Goal: Information Seeking & Learning: Learn about a topic

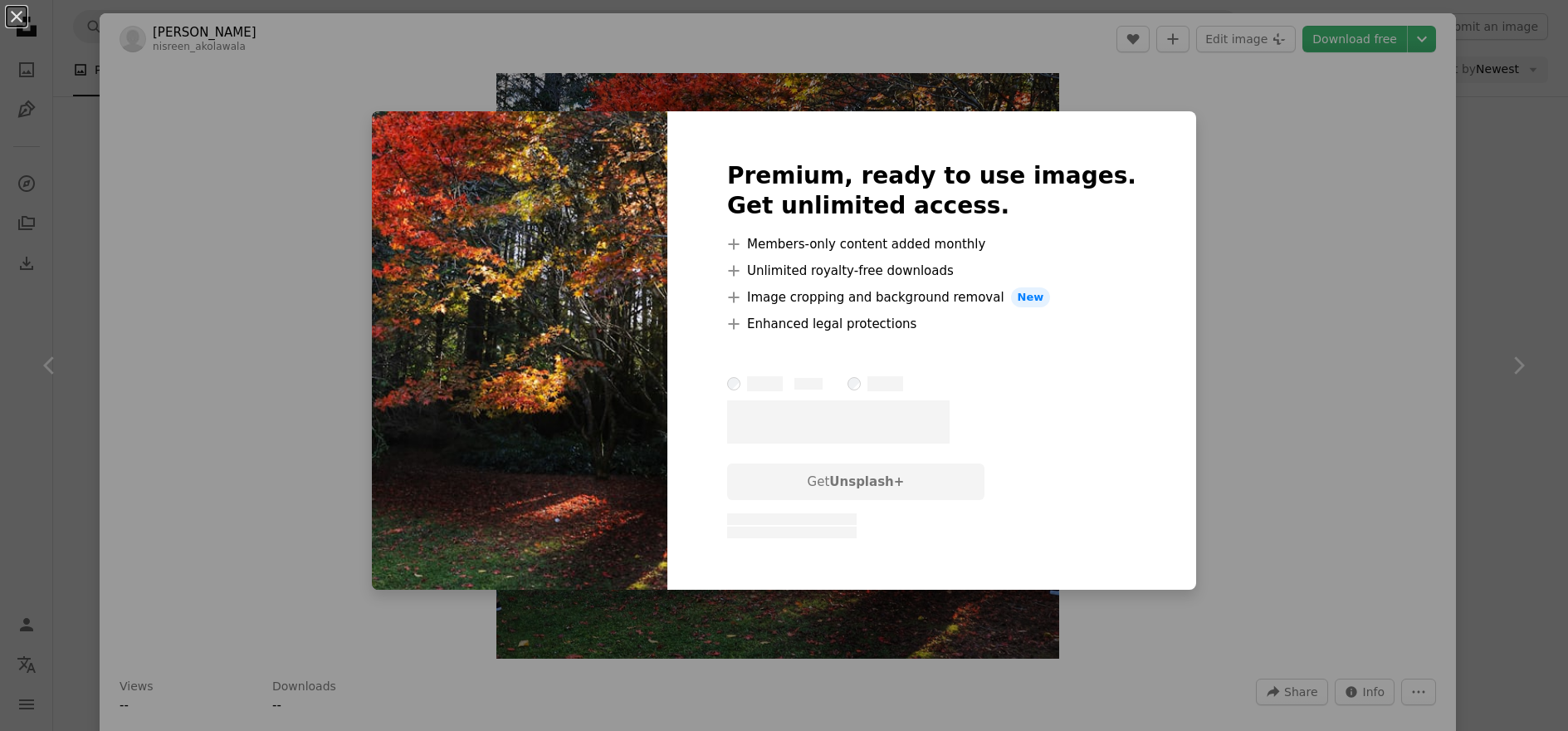
scroll to position [0, 249]
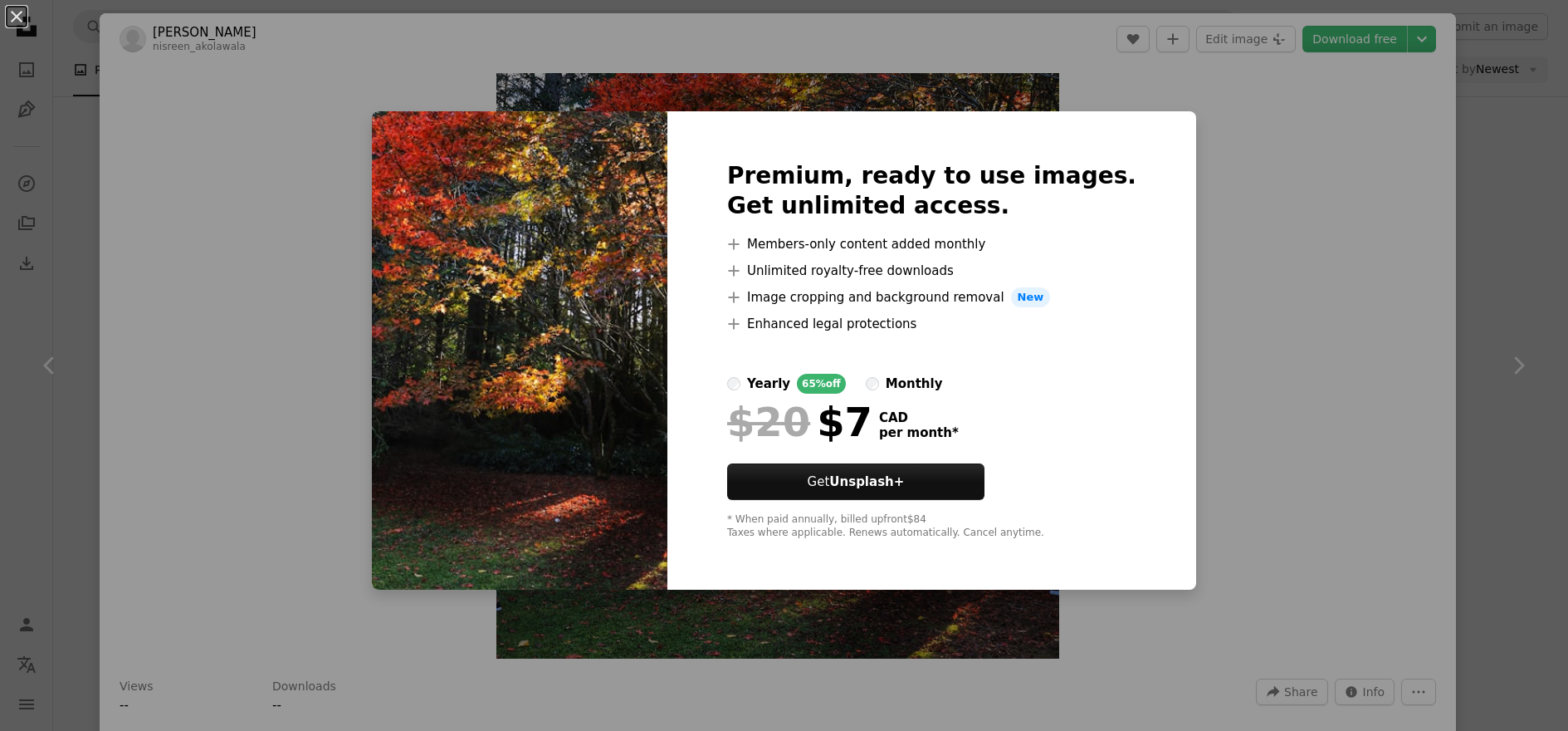
click at [305, 262] on div "An X shape Premium, ready to use images. Get unlimited access. A plus sign Memb…" at bounding box center [784, 365] width 1568 height 731
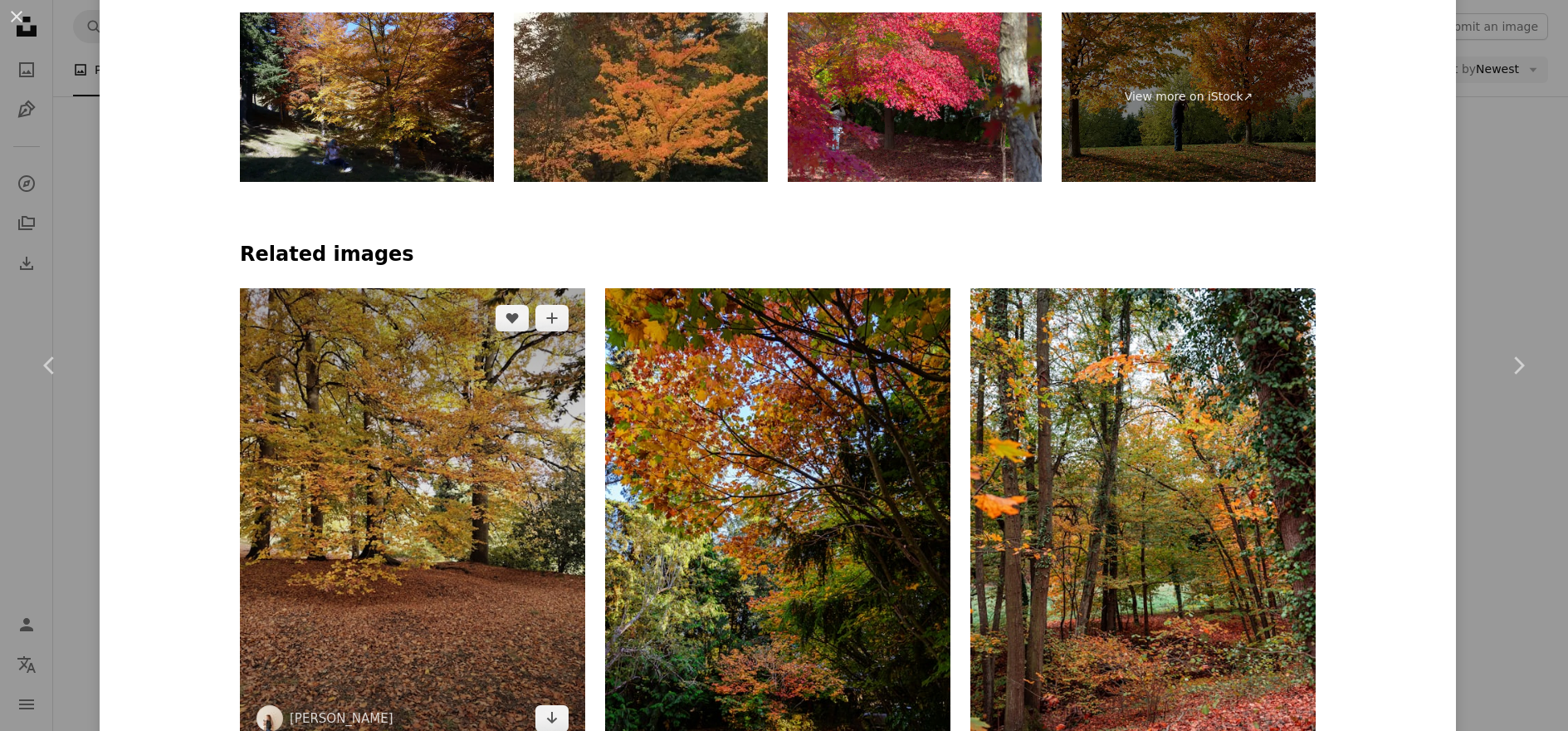
scroll to position [1055, 0]
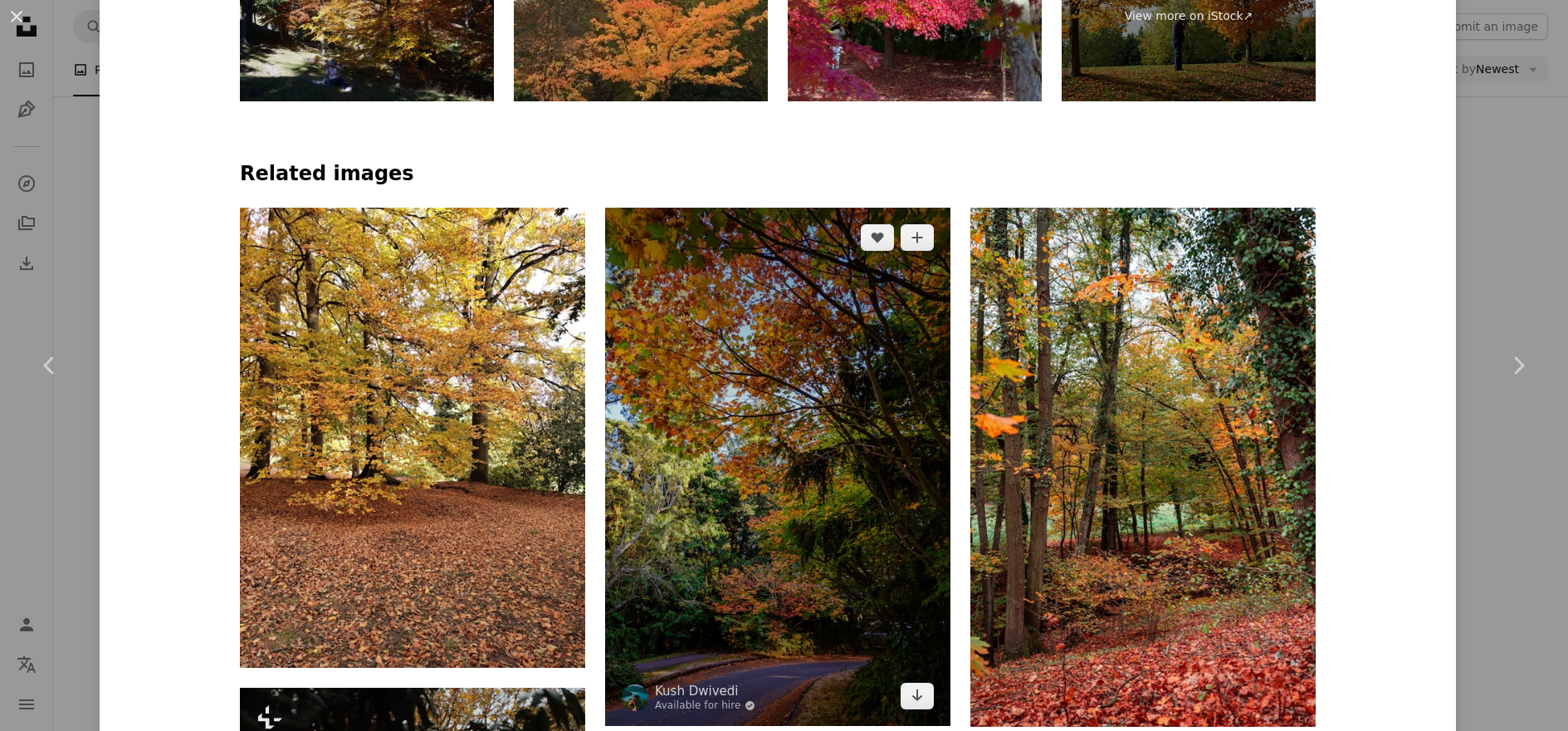
click at [831, 547] on img at bounding box center [778, 467] width 345 height 518
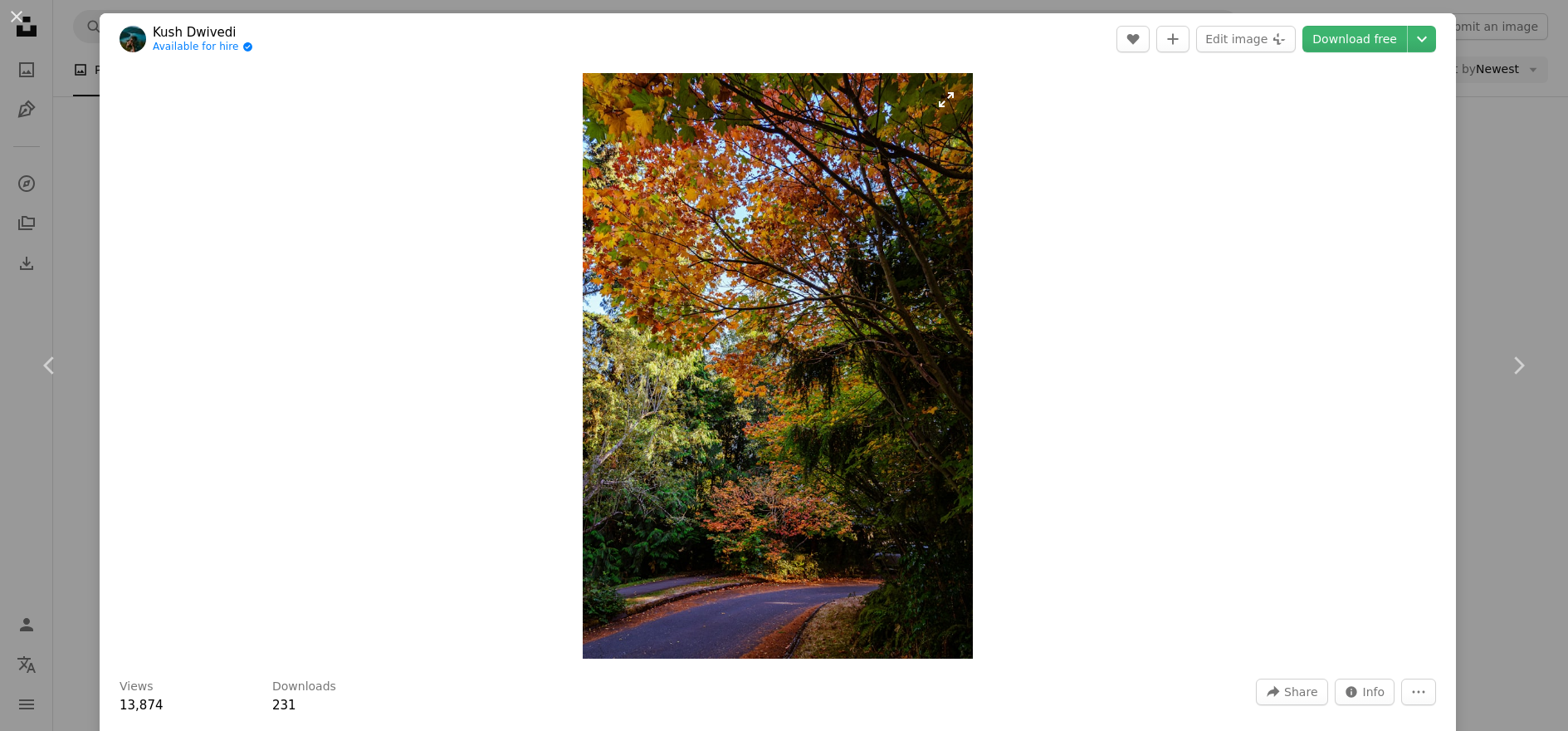
click at [948, 108] on img "Zoom in on this image" at bounding box center [777, 365] width 390 height 585
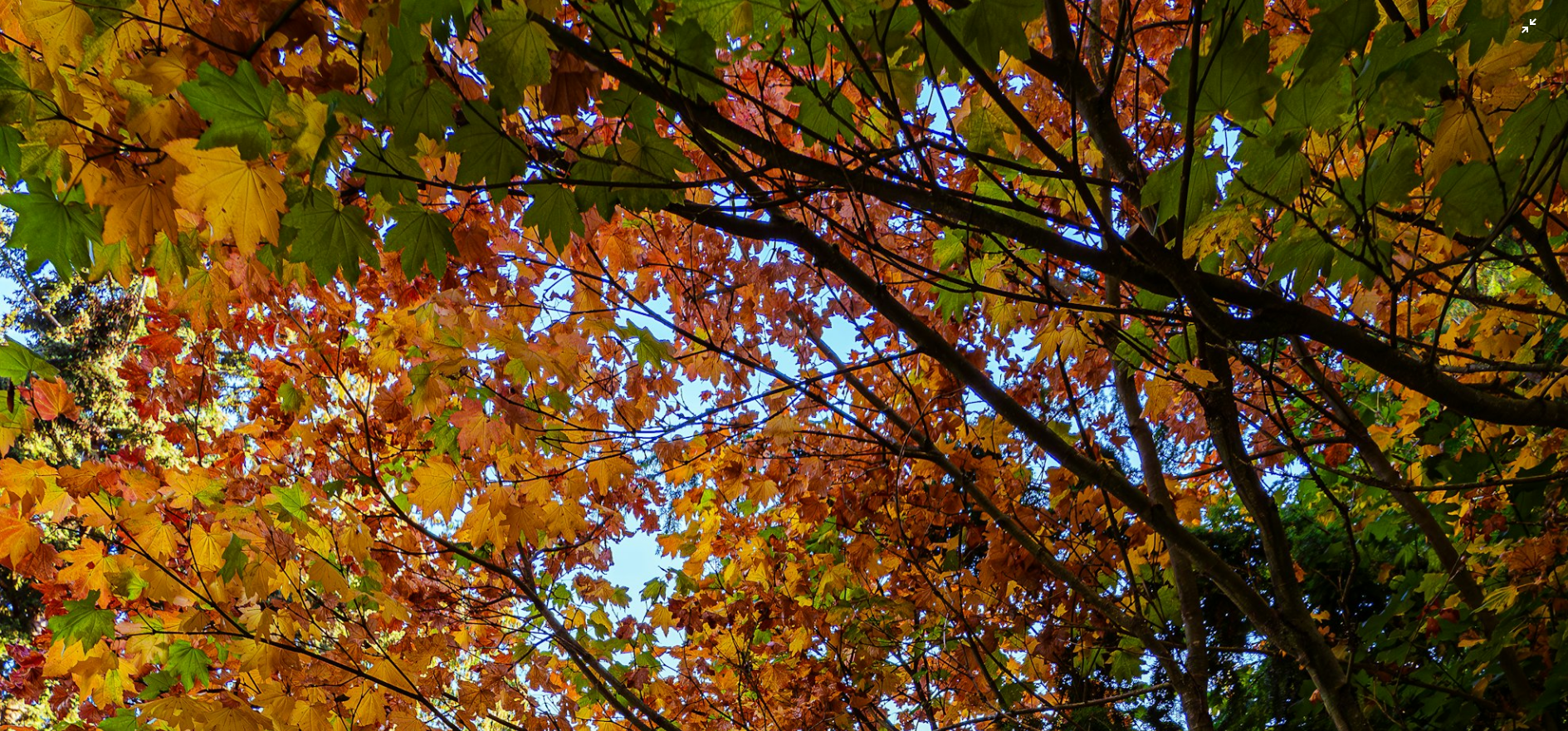
scroll to position [803, 0]
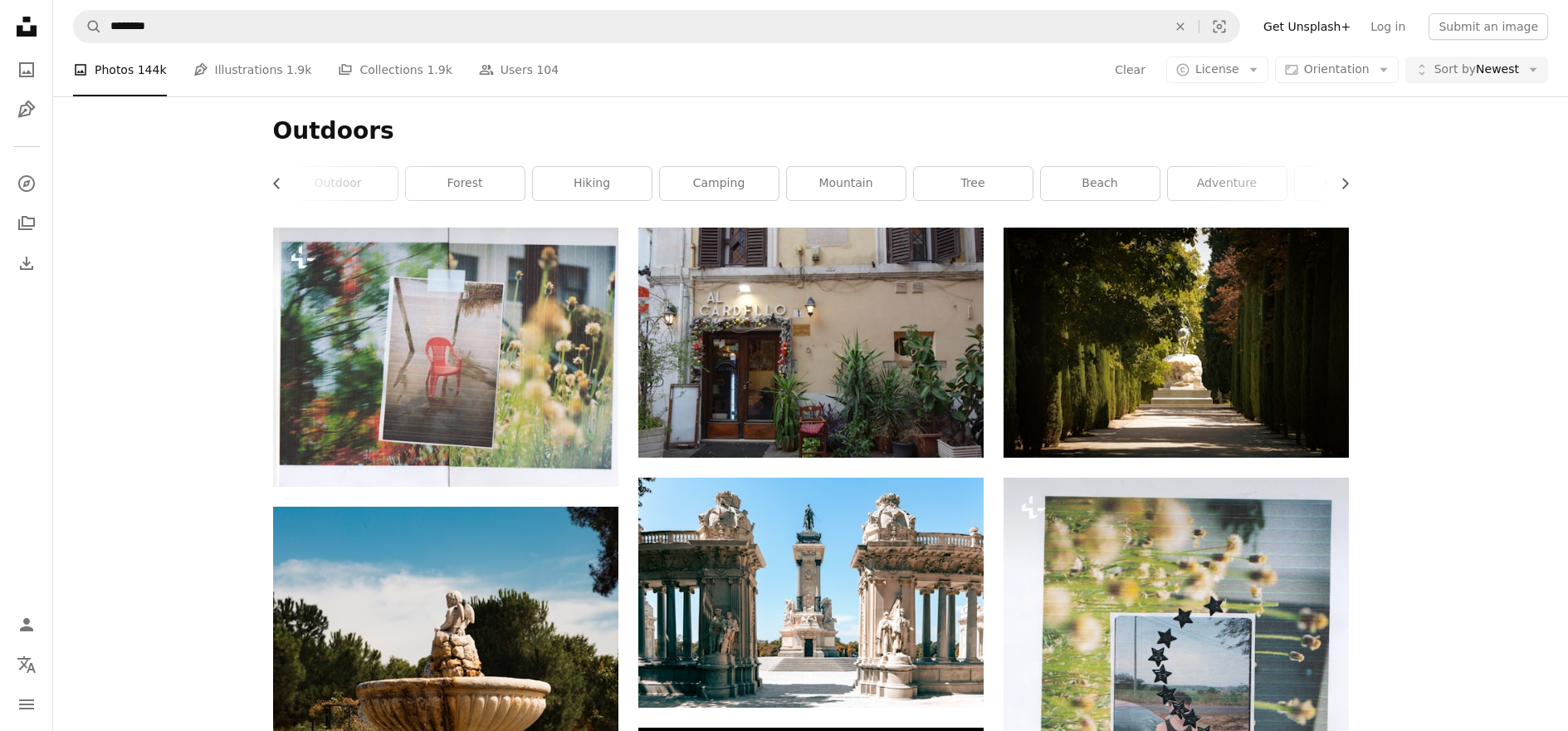
scroll to position [12485, 0]
click at [1142, 67] on button "Clear" at bounding box center [1130, 69] width 32 height 26
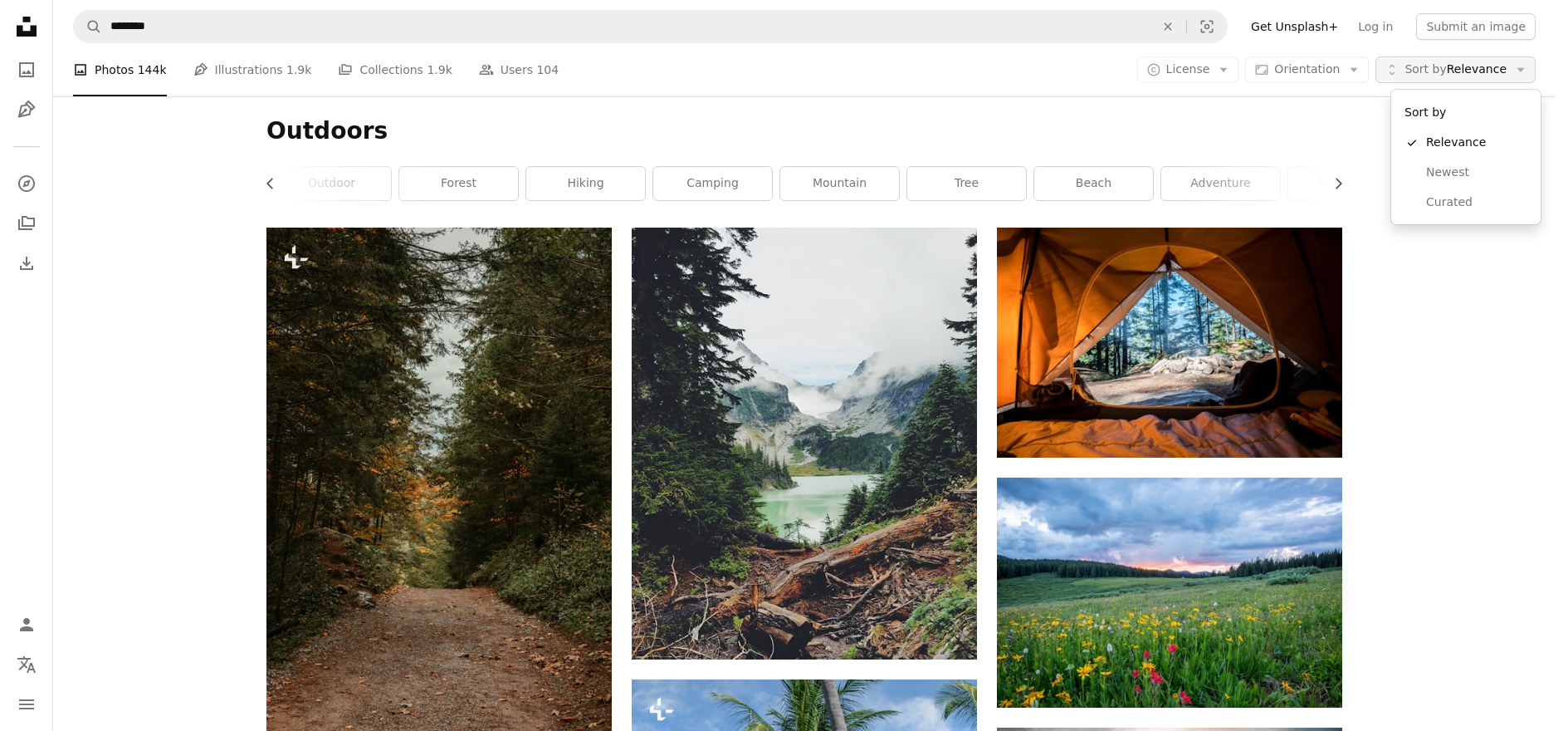
click at [1446, 73] on span "Sort by" at bounding box center [1425, 69] width 41 height 14
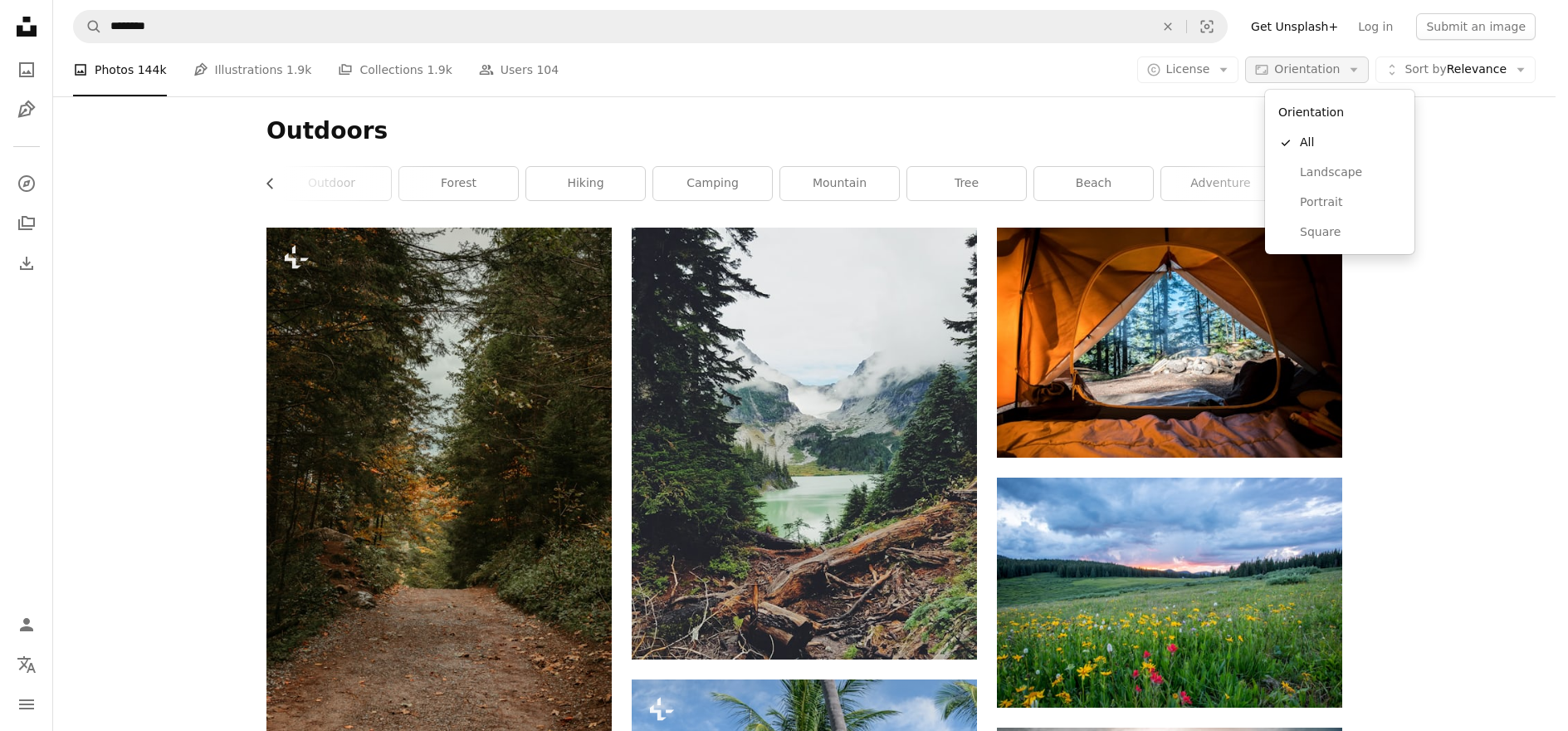
click at [1316, 73] on span "Orientation" at bounding box center [1306, 69] width 65 height 14
click at [1324, 172] on span "Landscape" at bounding box center [1351, 173] width 102 height 17
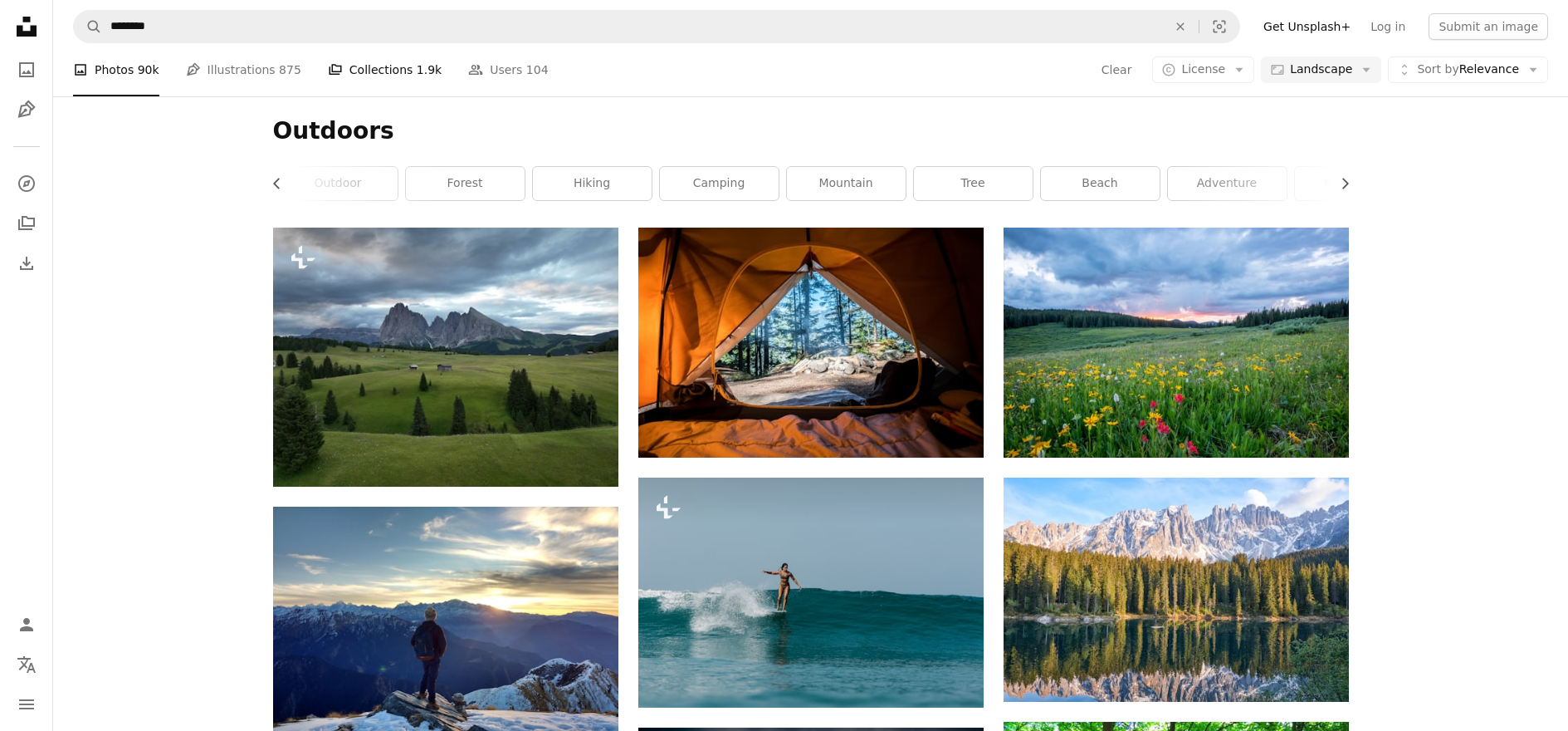
click at [368, 62] on link "A stack of folders Collections 1.9k" at bounding box center [384, 69] width 113 height 53
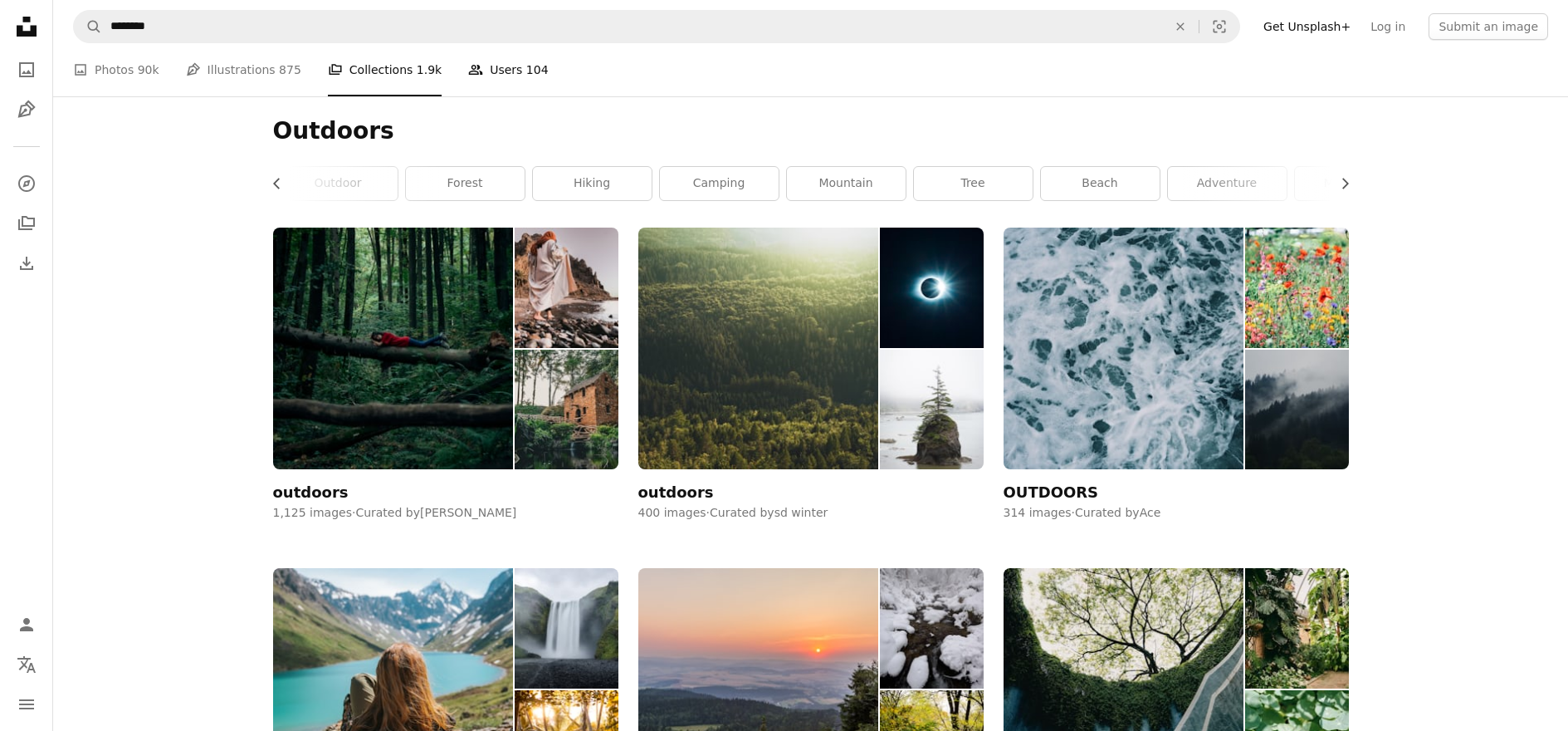
click at [493, 70] on link "People Users 104" at bounding box center [508, 69] width 80 height 53
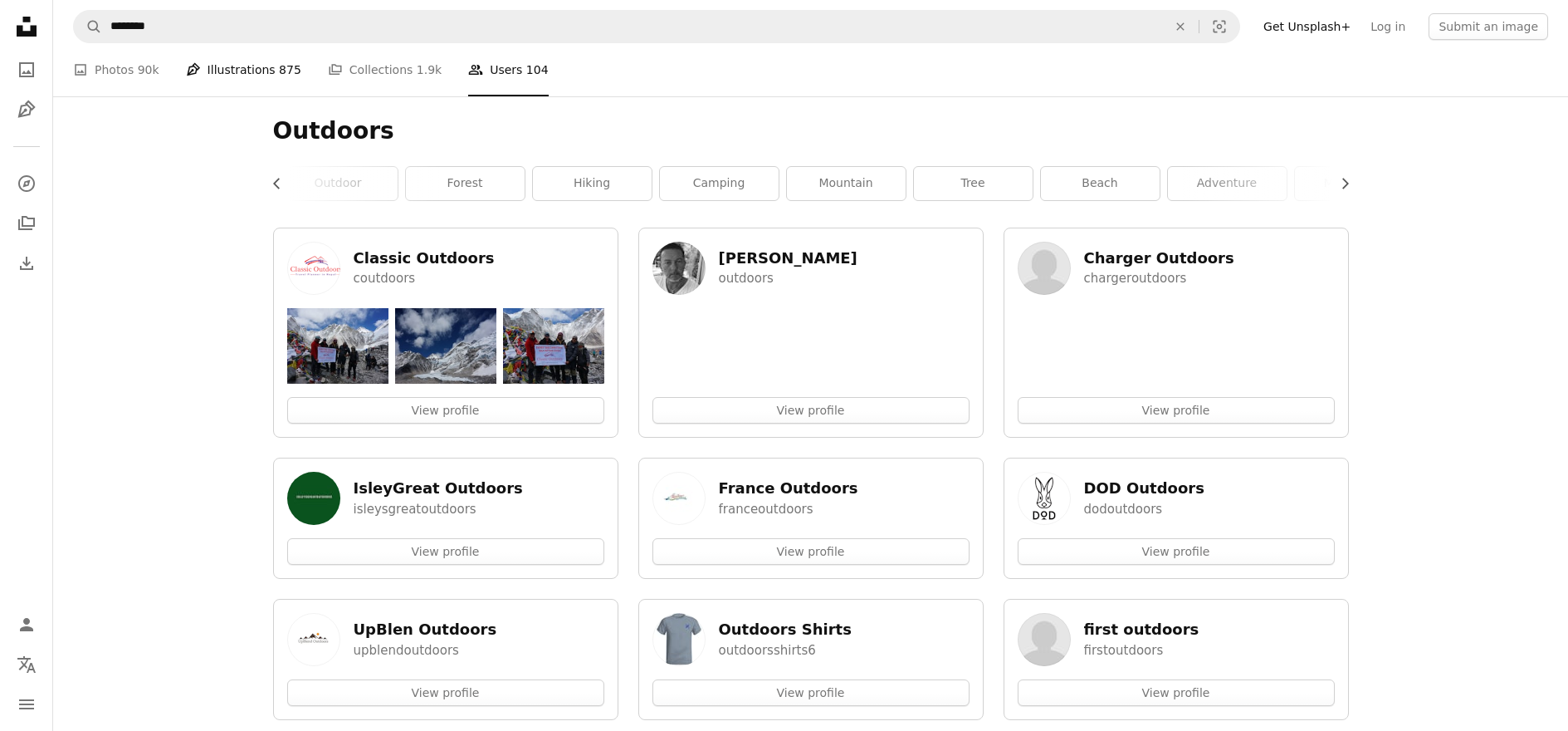
click at [245, 70] on link "Pen Tool Illustrations 875" at bounding box center [244, 69] width 115 height 53
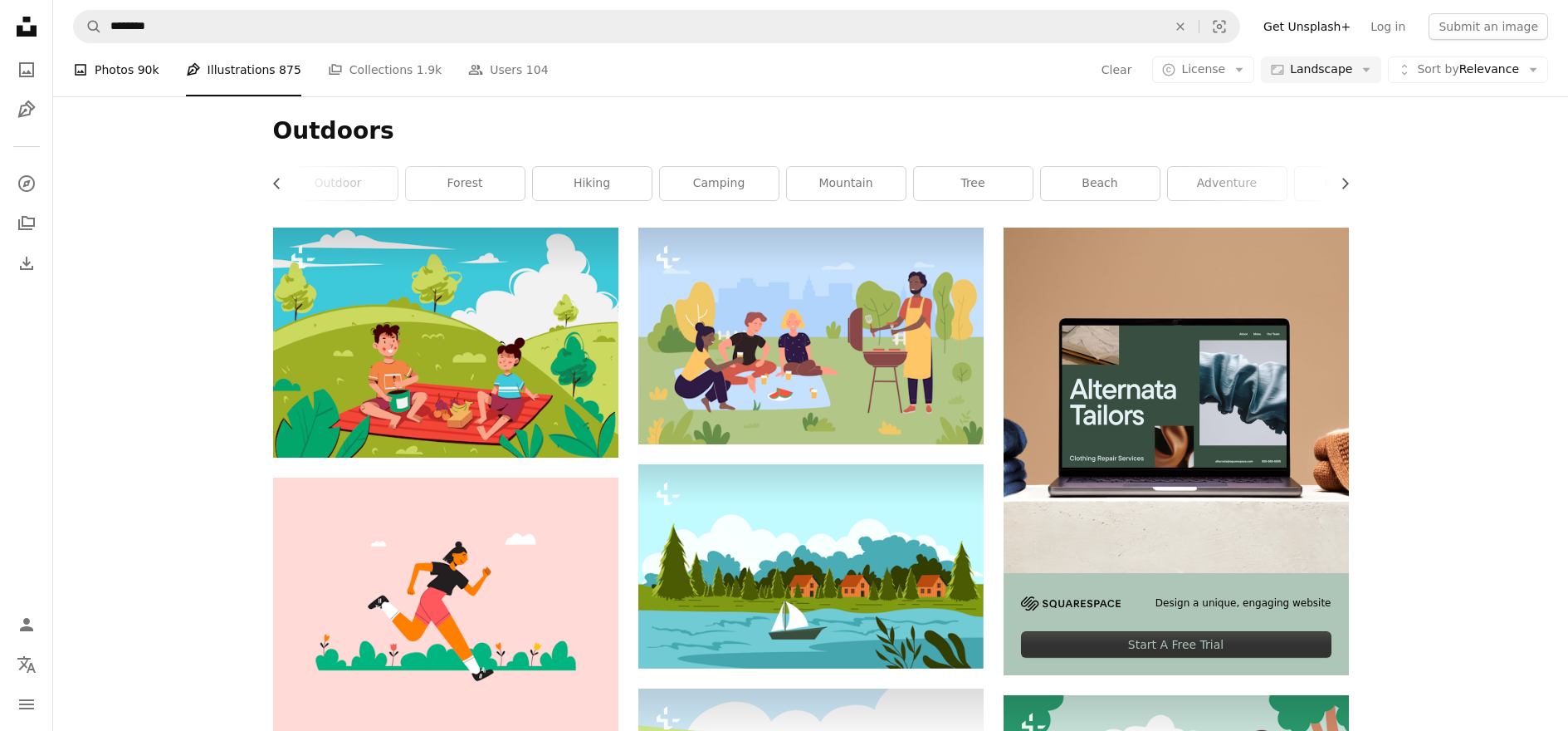
click at [135, 70] on link "A photo Photos 90k" at bounding box center [116, 69] width 86 height 53
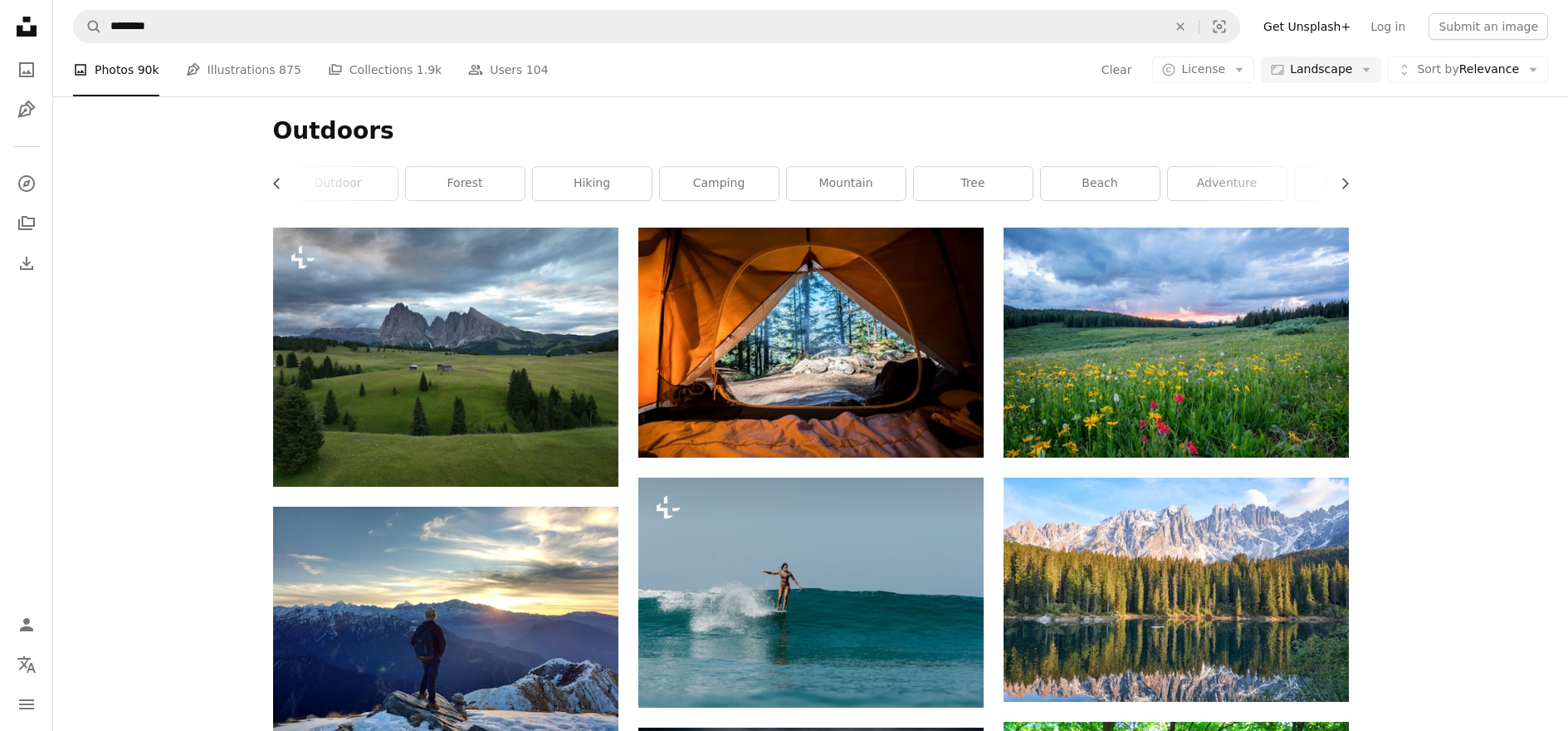
scroll to position [3850, 0]
